Goal: Transaction & Acquisition: Purchase product/service

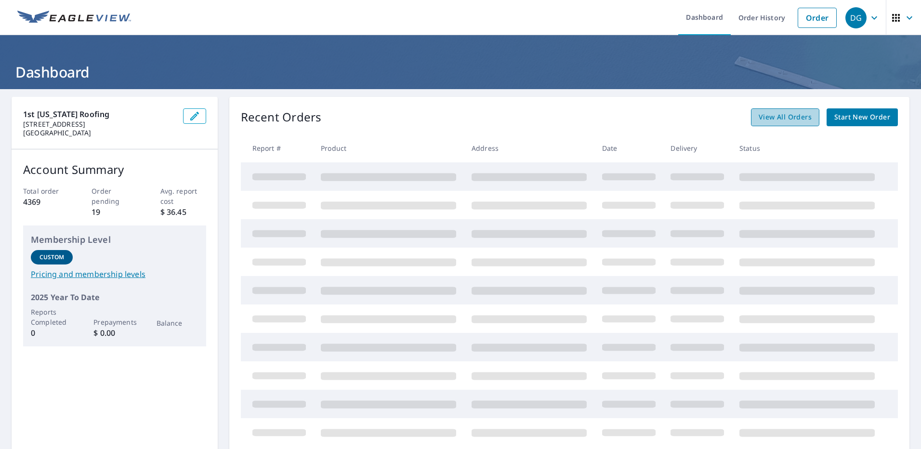
click at [783, 117] on span "View All Orders" at bounding box center [785, 117] width 53 height 12
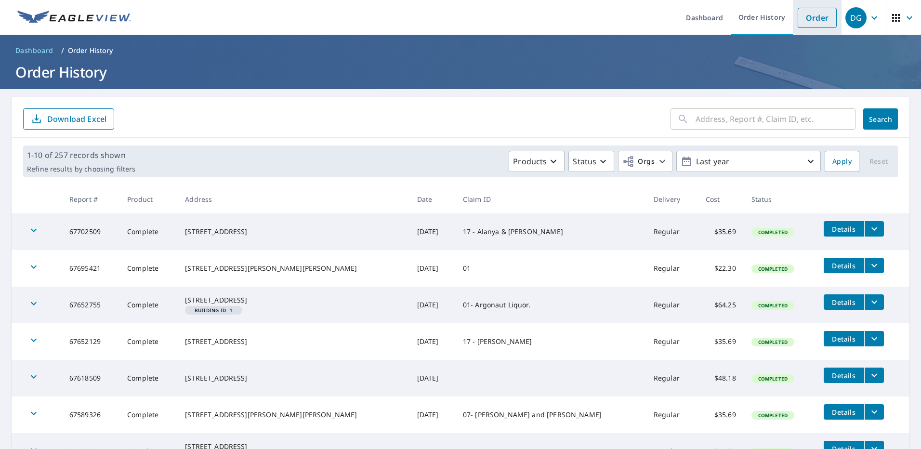
click at [808, 13] on link "Order" at bounding box center [817, 18] width 39 height 20
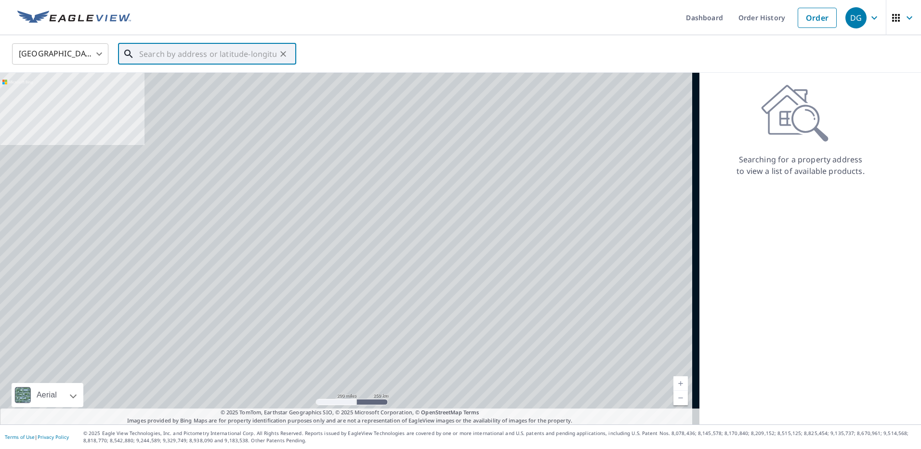
click at [153, 56] on input "text" at bounding box center [207, 53] width 137 height 27
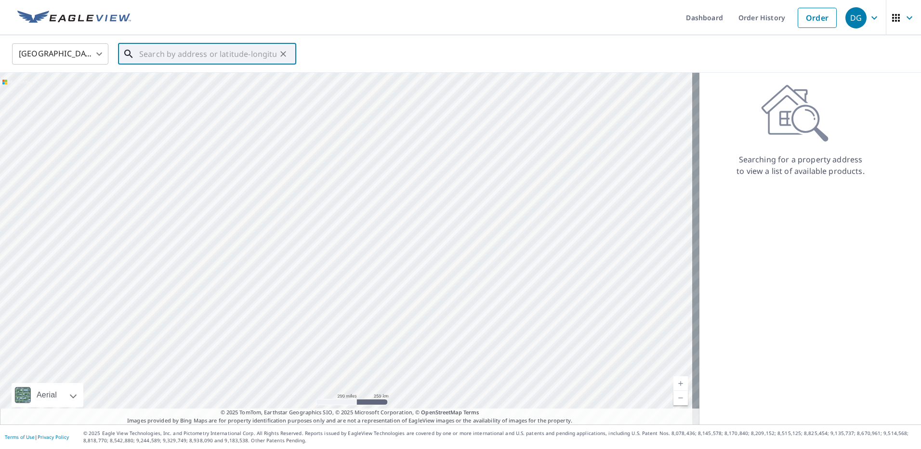
click at [158, 58] on input "text" at bounding box center [207, 53] width 137 height 27
paste input "[STREET_ADDRESS][PERSON_NAME]"
click at [185, 90] on p "Arvada, CO 80004" at bounding box center [212, 93] width 151 height 10
type input "[STREET_ADDRESS][PERSON_NAME]"
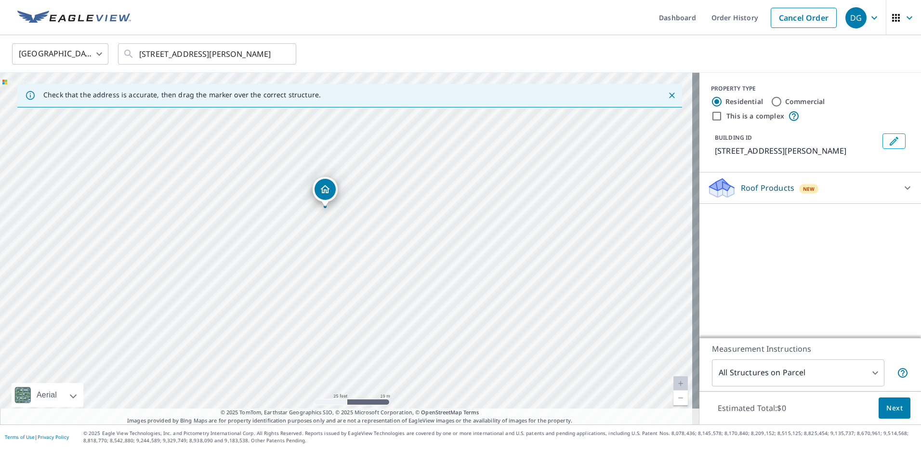
drag, startPoint x: 744, startPoint y: 185, endPoint x: 741, endPoint y: 192, distance: 7.6
click at [744, 186] on p "Roof Products" at bounding box center [767, 188] width 53 height 12
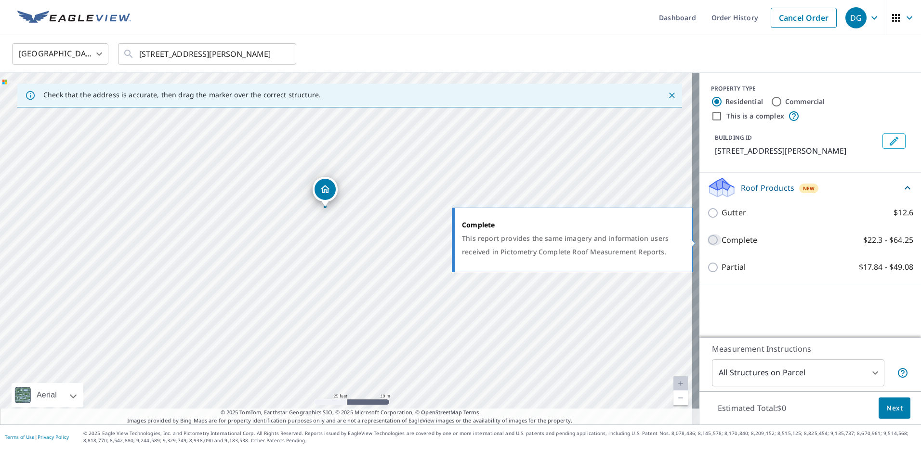
click at [713, 243] on input "Complete $22.3 - $64.25" at bounding box center [714, 240] width 14 height 12
checkbox input "true"
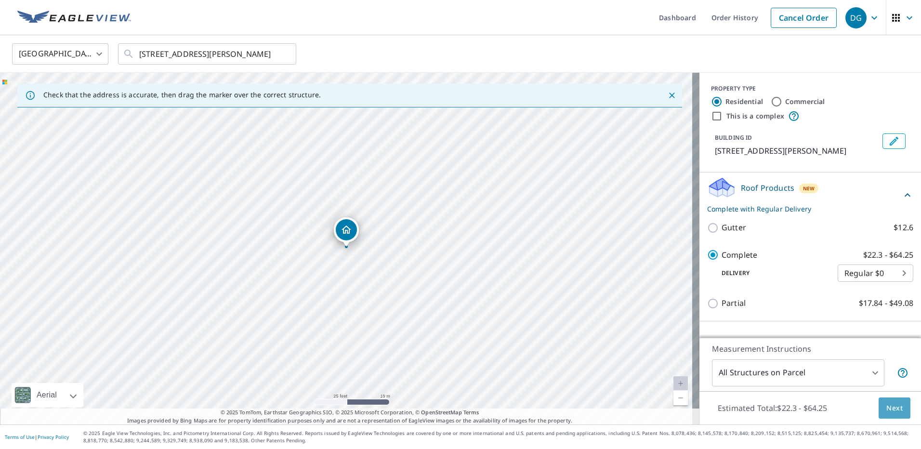
click at [893, 407] on span "Next" at bounding box center [895, 408] width 16 height 12
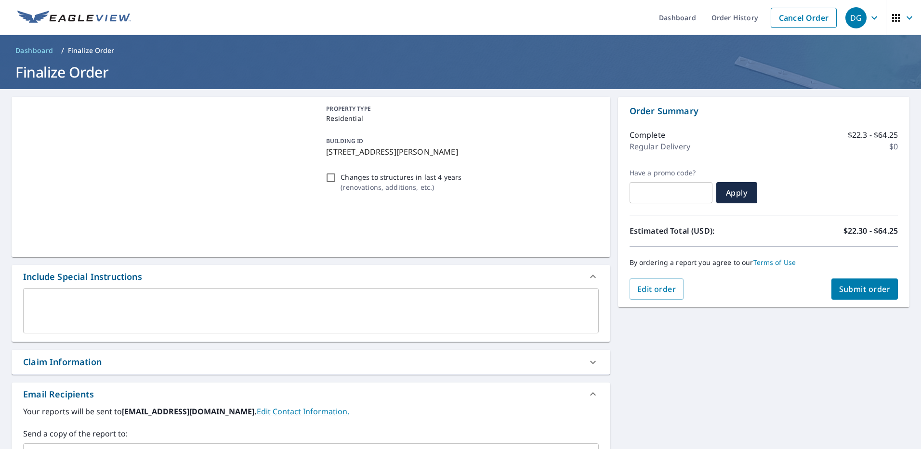
scroll to position [48, 0]
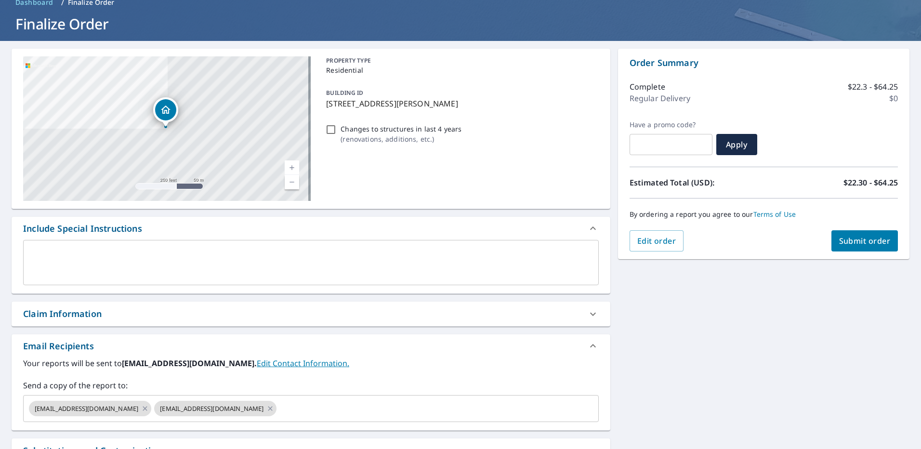
click at [71, 316] on div "Claim Information" at bounding box center [62, 313] width 79 height 13
checkbox input "true"
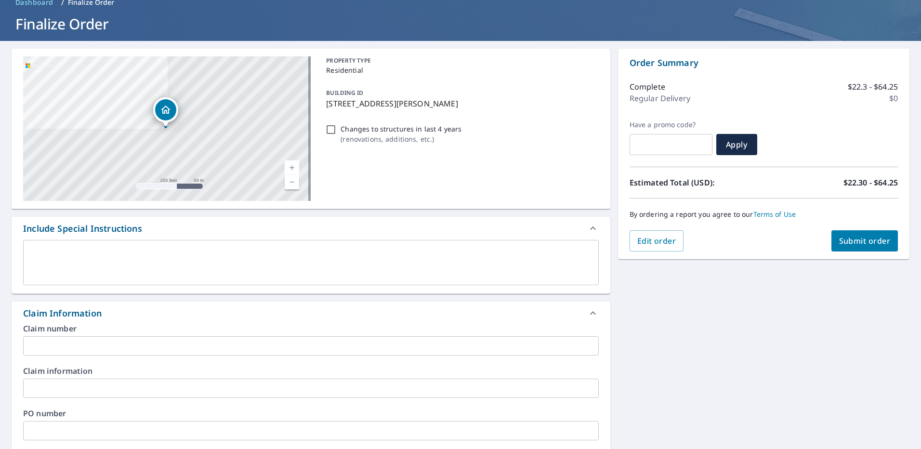
click at [53, 349] on input "text" at bounding box center [311, 345] width 576 height 19
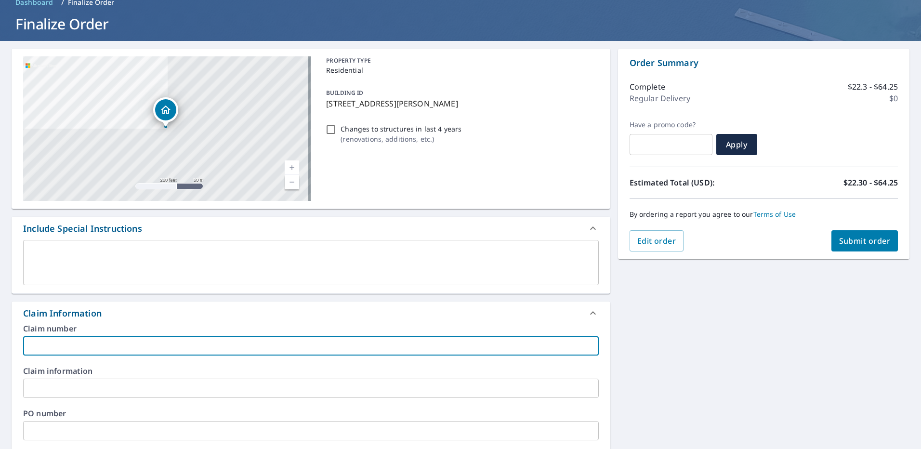
type input "-"
checkbox input "true"
type input "0"
checkbox input "true"
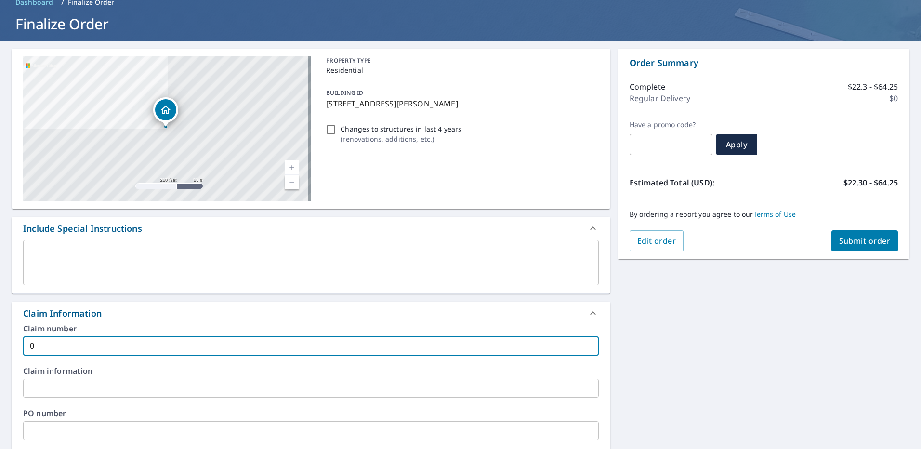
type input "07"
checkbox input "true"
type input "07-"
checkbox input "true"
type input "07-"
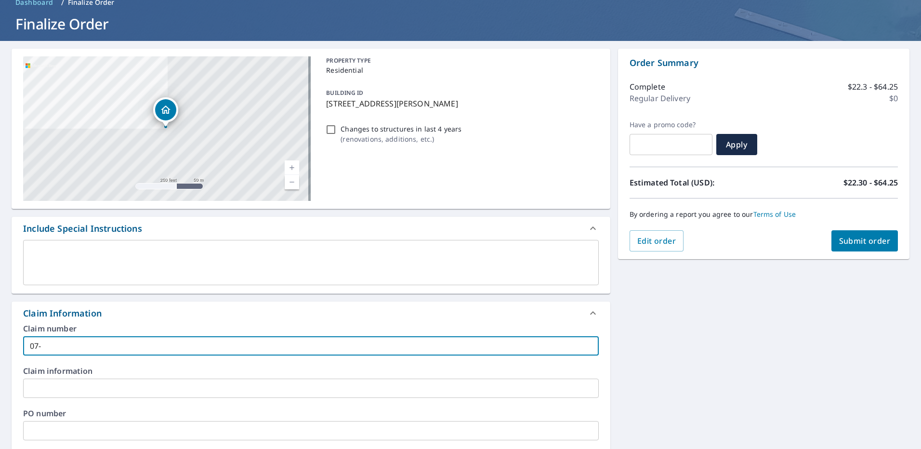
checkbox input "true"
type input "07- S"
checkbox input "true"
type input "07- Su"
checkbox input "true"
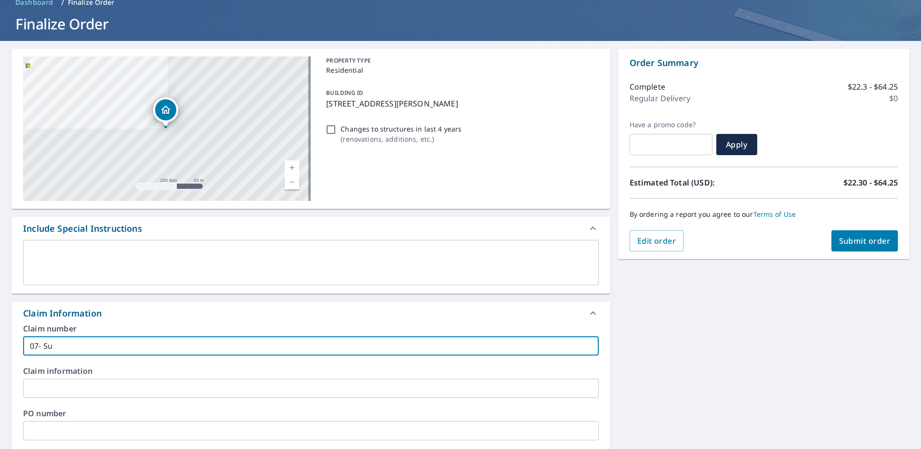
type input "07- Sul"
checkbox input "true"
type input "07- Sull"
checkbox input "true"
type input "07- Sulli"
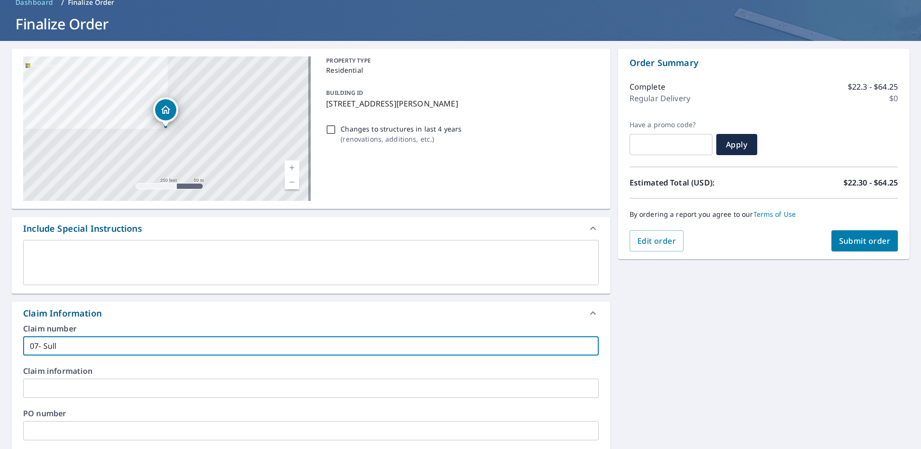
checkbox input "true"
type input "07- [GEOGRAPHIC_DATA]"
checkbox input "true"
type input "07- Sulli"
checkbox input "true"
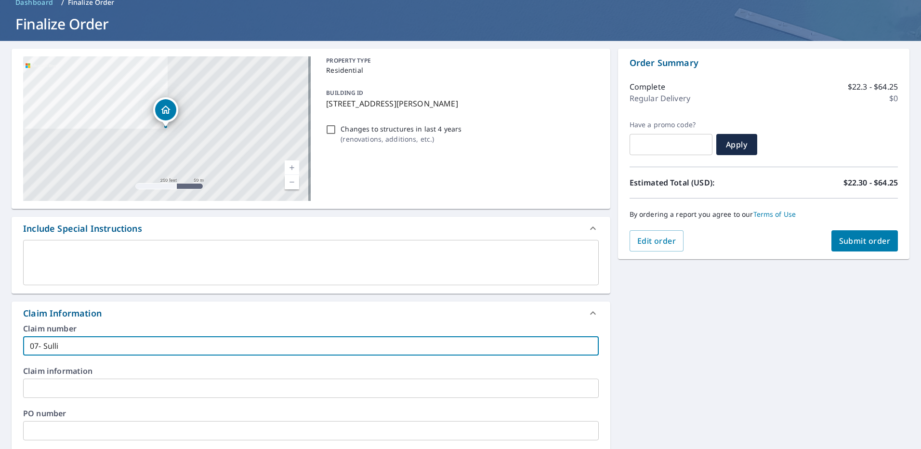
type input "07- Sulliv"
checkbox input "true"
type input "07- [GEOGRAPHIC_DATA]"
checkbox input "true"
type input "07- [PERSON_NAME]"
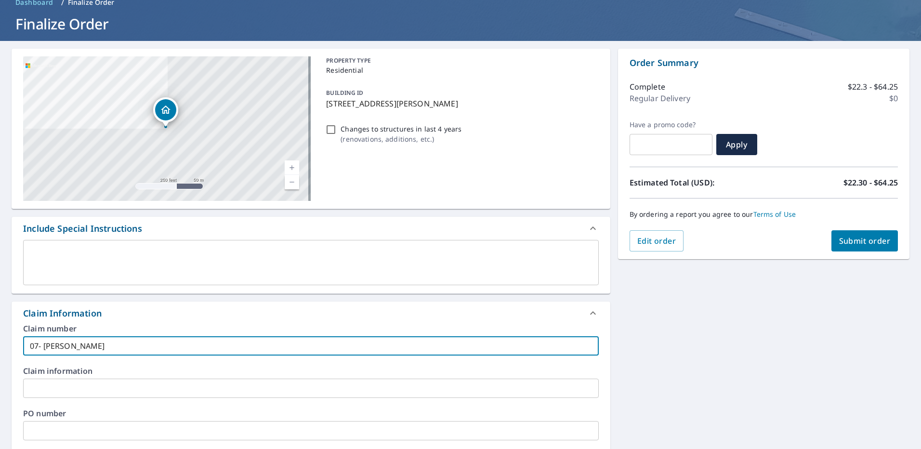
checkbox input "true"
click at [45, 344] on input "07- [PERSON_NAME]" at bounding box center [311, 345] width 576 height 19
type input "07- [PERSON_NAME]"
checkbox input "true"
type input "07- TiSullivan"
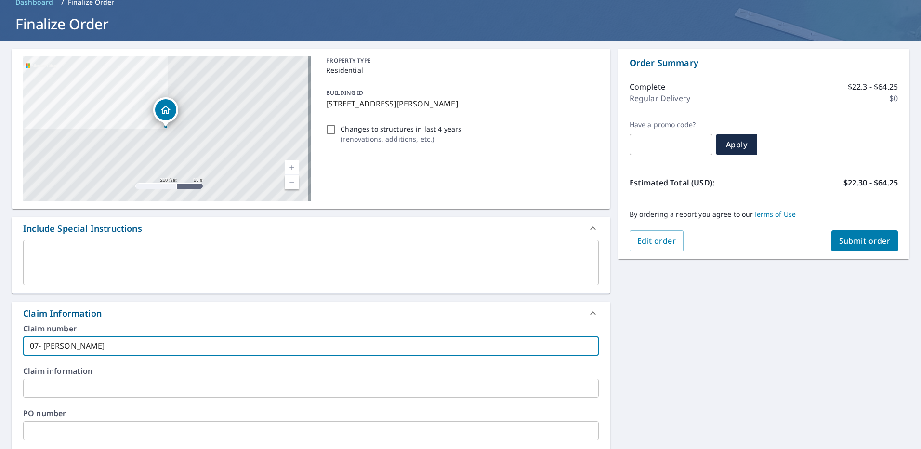
checkbox input "true"
type input "07- TimSullivan"
checkbox input "true"
type input "07- [PERSON_NAME]"
checkbox input "true"
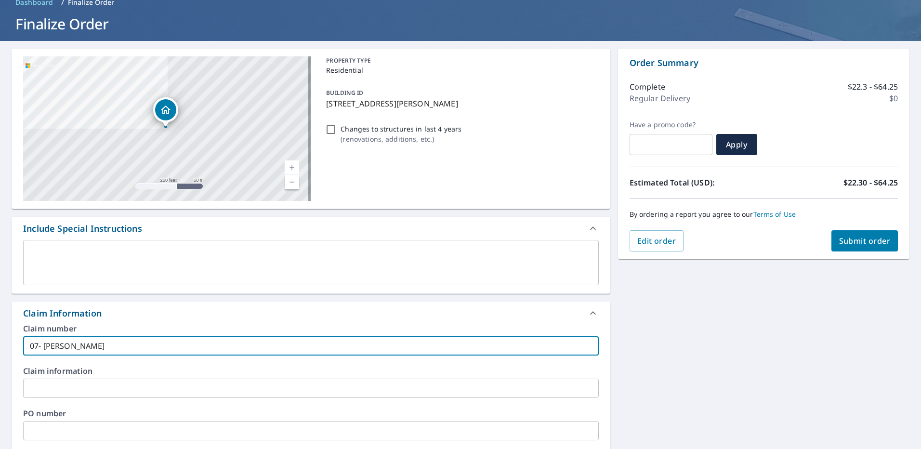
type input "07- [PERSON_NAME]"
checkbox input "true"
type input "07- [PERSON_NAME]"
checkbox input "true"
type input "07- [PERSON_NAME] andSullivan"
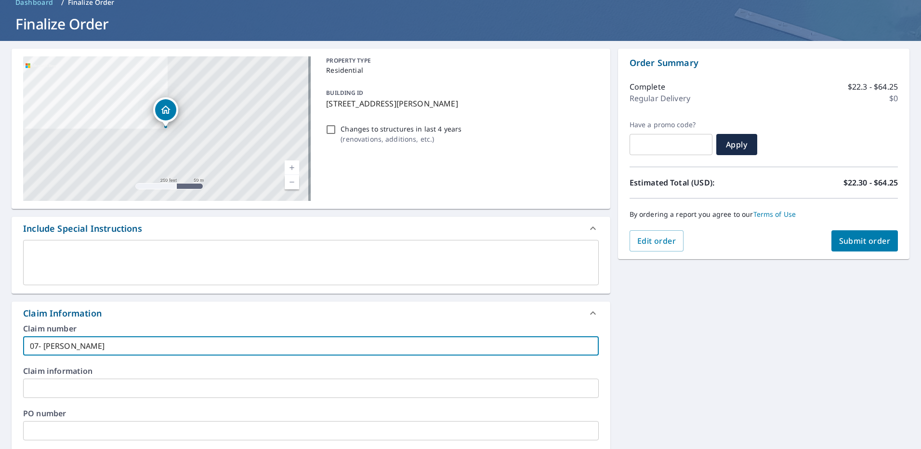
checkbox input "true"
type input "07- [PERSON_NAME] and [PERSON_NAME]"
checkbox input "true"
type input "07- [PERSON_NAME] and [PERSON_NAME]"
checkbox input "true"
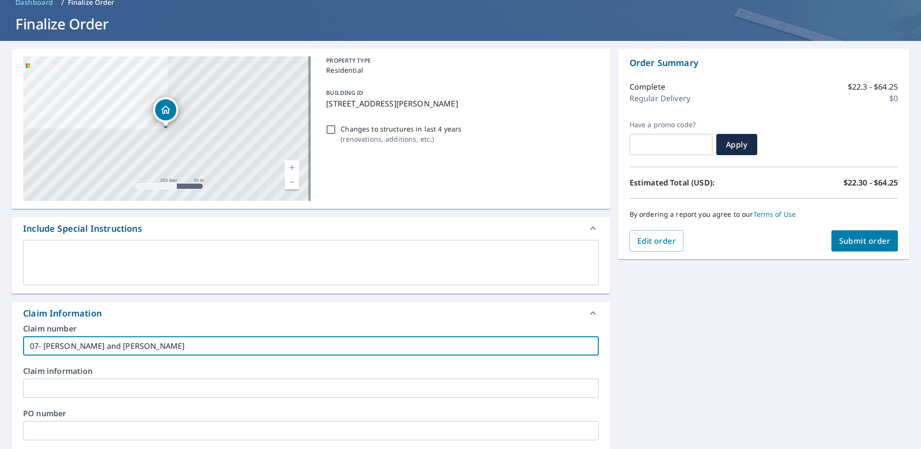
type input "07- [PERSON_NAME] and DeSullivan"
checkbox input "true"
type input "07- [PERSON_NAME] and DebSullivan"
checkbox input "true"
type input "07- [PERSON_NAME] and DebbSullivan"
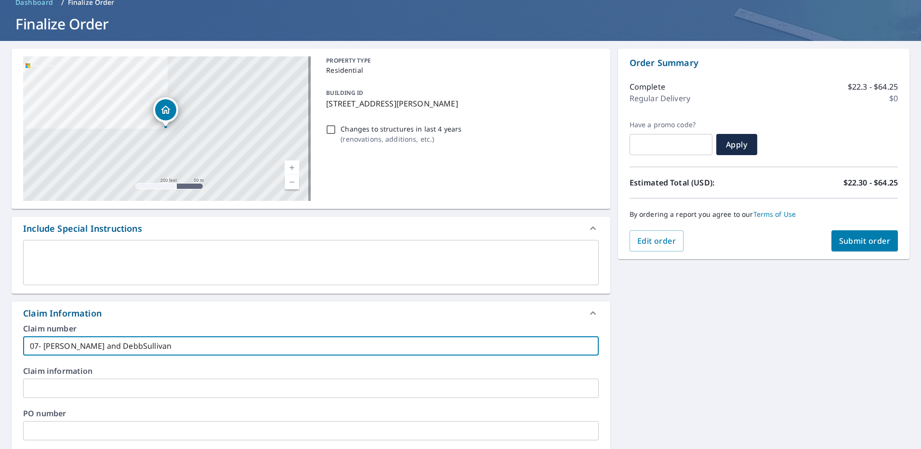
checkbox input "true"
type input "07- [PERSON_NAME] and DebbiSullivan"
checkbox input "true"
type input "07- [PERSON_NAME] and [PERSON_NAME]"
checkbox input "true"
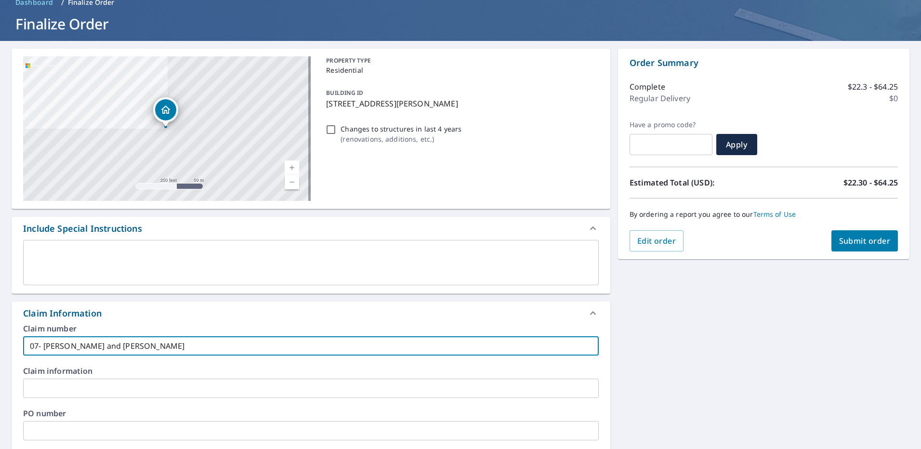
type input "07- [PERSON_NAME] and [PERSON_NAME]"
checkbox input "true"
drag, startPoint x: 147, startPoint y: 344, endPoint x: 0, endPoint y: 343, distance: 147.5
click at [0, 339] on html "DG DG Dashboard Order History Cancel Order DG Dashboard / Finalize Order Finali…" at bounding box center [460, 224] width 921 height 449
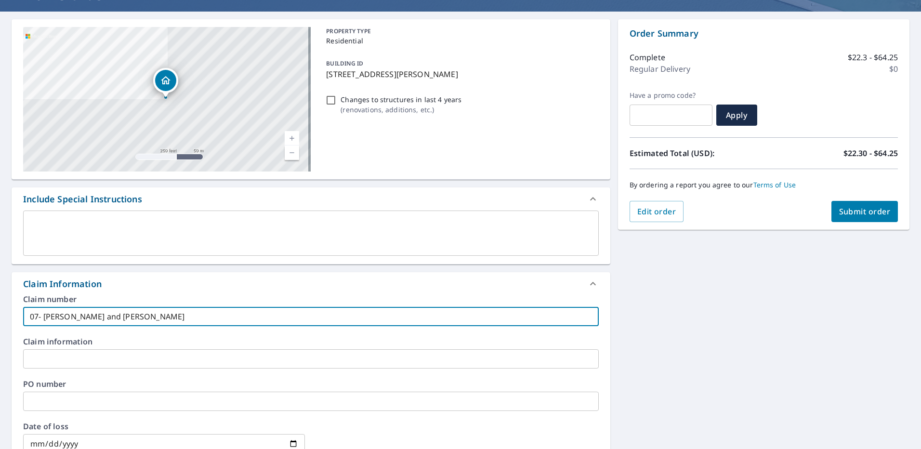
scroll to position [193, 0]
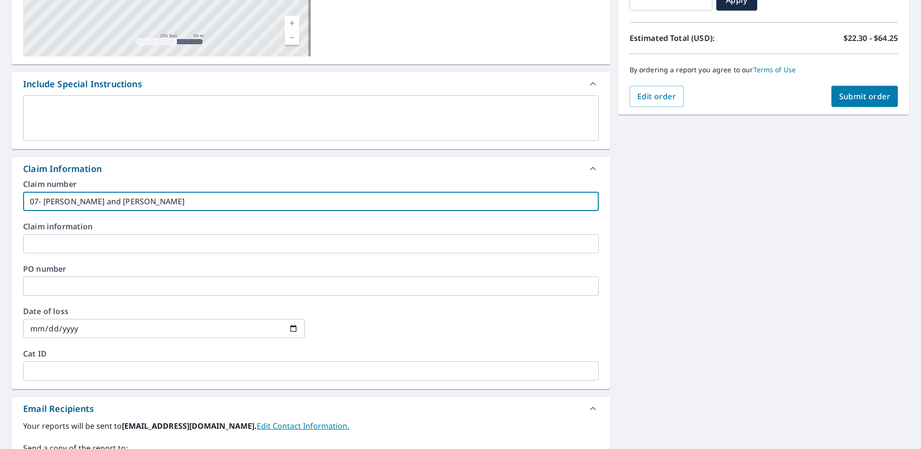
type input "07- [PERSON_NAME] and [PERSON_NAME]"
click at [53, 283] on input "text" at bounding box center [311, 286] width 576 height 19
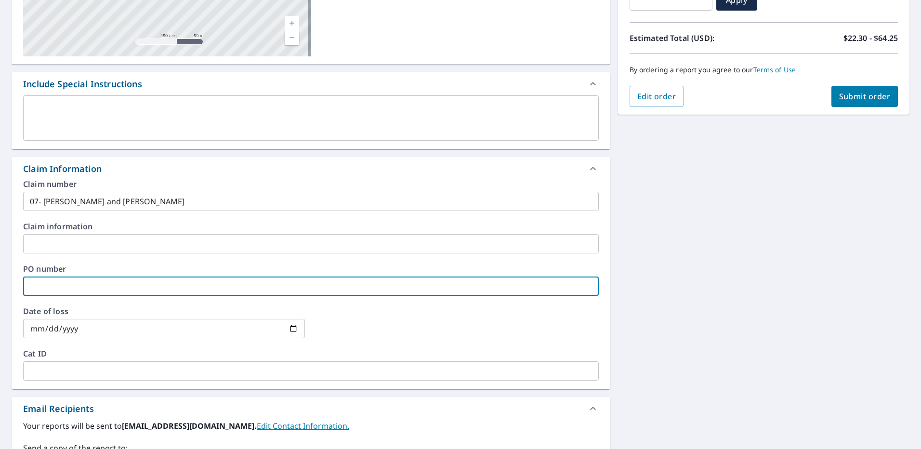
paste input "07- [PERSON_NAME] and [PERSON_NAME]"
type input "07- [PERSON_NAME] and [PERSON_NAME]"
checkbox input "true"
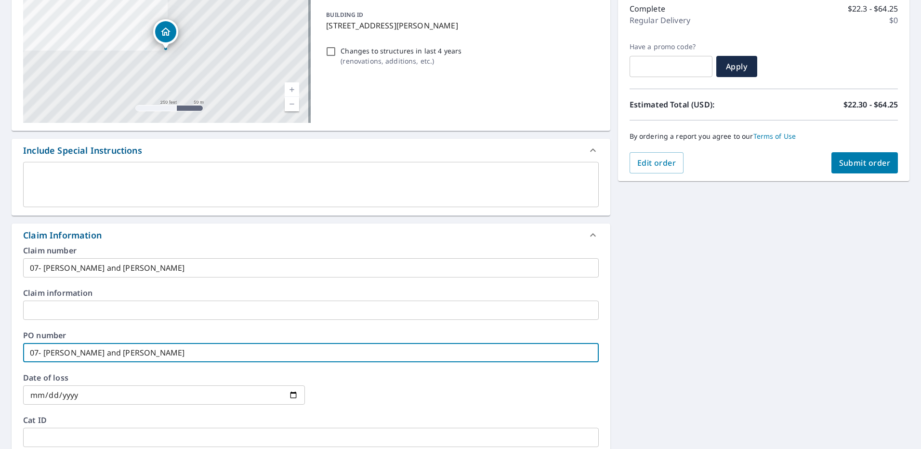
scroll to position [0, 0]
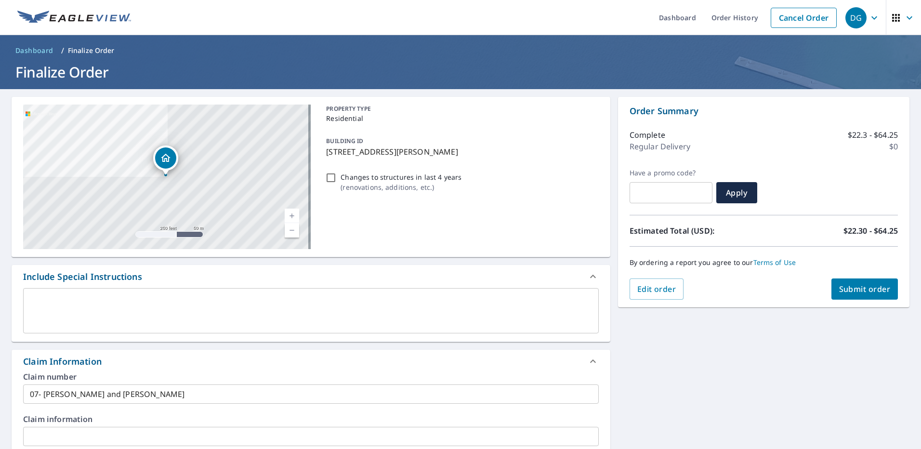
type input "07- [PERSON_NAME] and [PERSON_NAME]"
click at [872, 288] on span "Submit order" at bounding box center [866, 289] width 52 height 11
checkbox input "true"
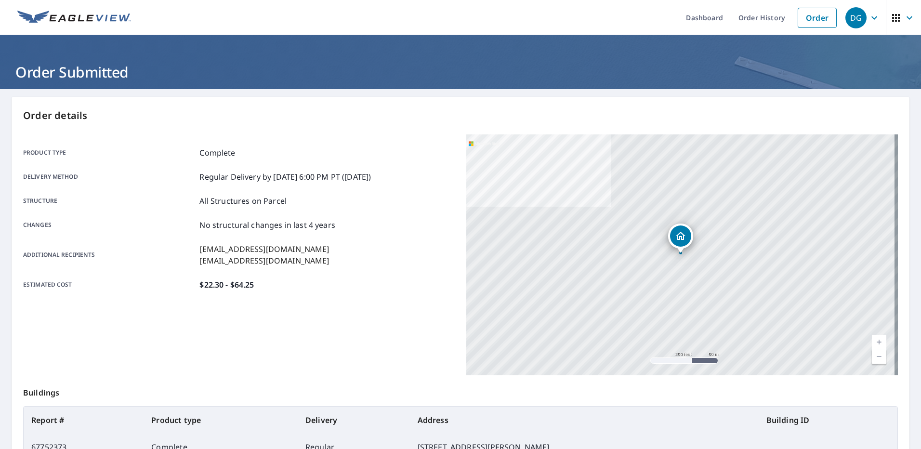
click at [872, 288] on div "[STREET_ADDRESS][PERSON_NAME]" at bounding box center [683, 254] width 432 height 241
